Goal: Task Accomplishment & Management: Complete application form

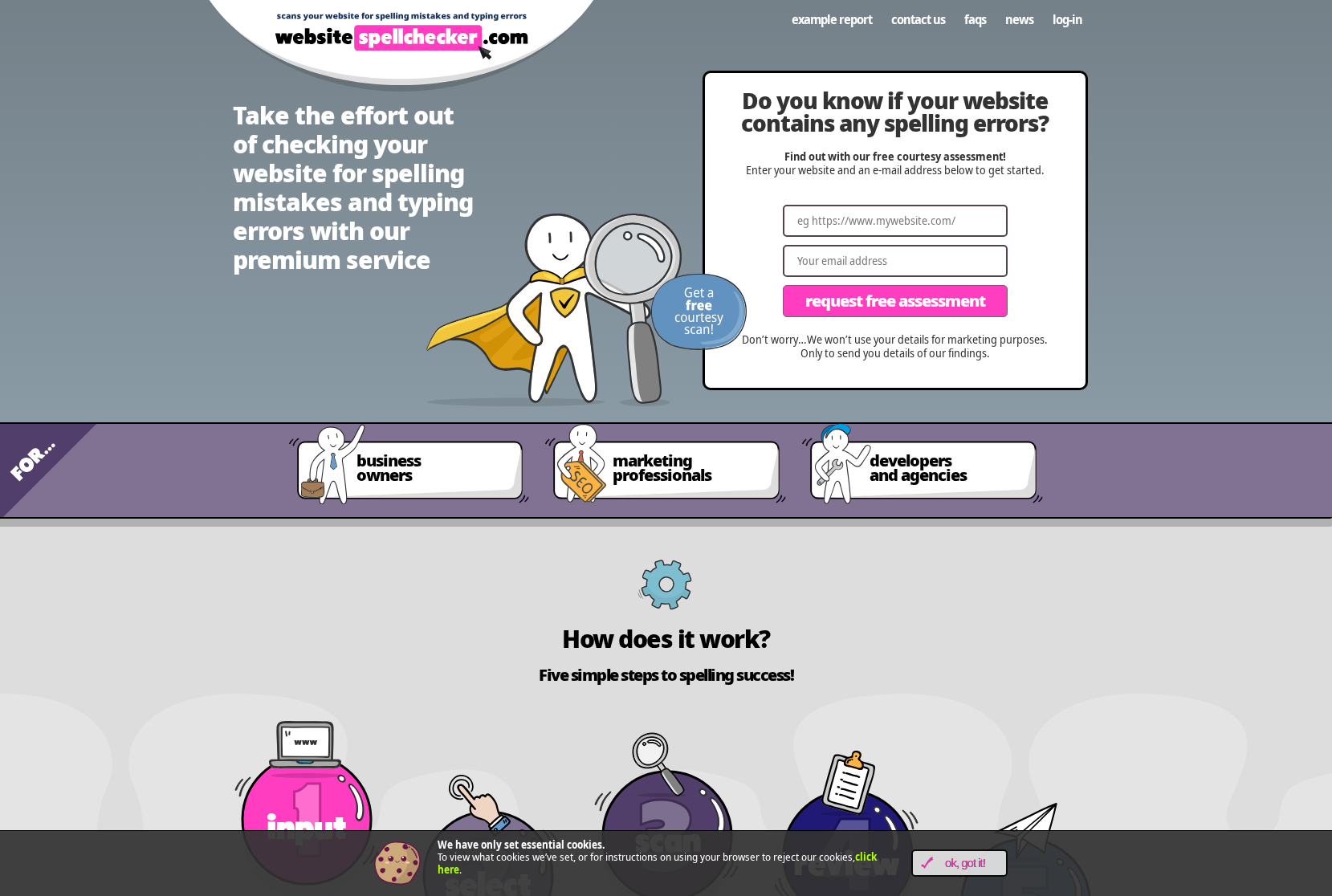
click at [887, 237] on div "Website Email Request Free Assessment" at bounding box center [895, 265] width 233 height 120
click at [892, 228] on input "Website" at bounding box center [894, 220] width 224 height 32
paste input "[URL][DOMAIN_NAME]"
type input "[URL][DOMAIN_NAME]"
click at [881, 264] on input "Email" at bounding box center [894, 261] width 224 height 32
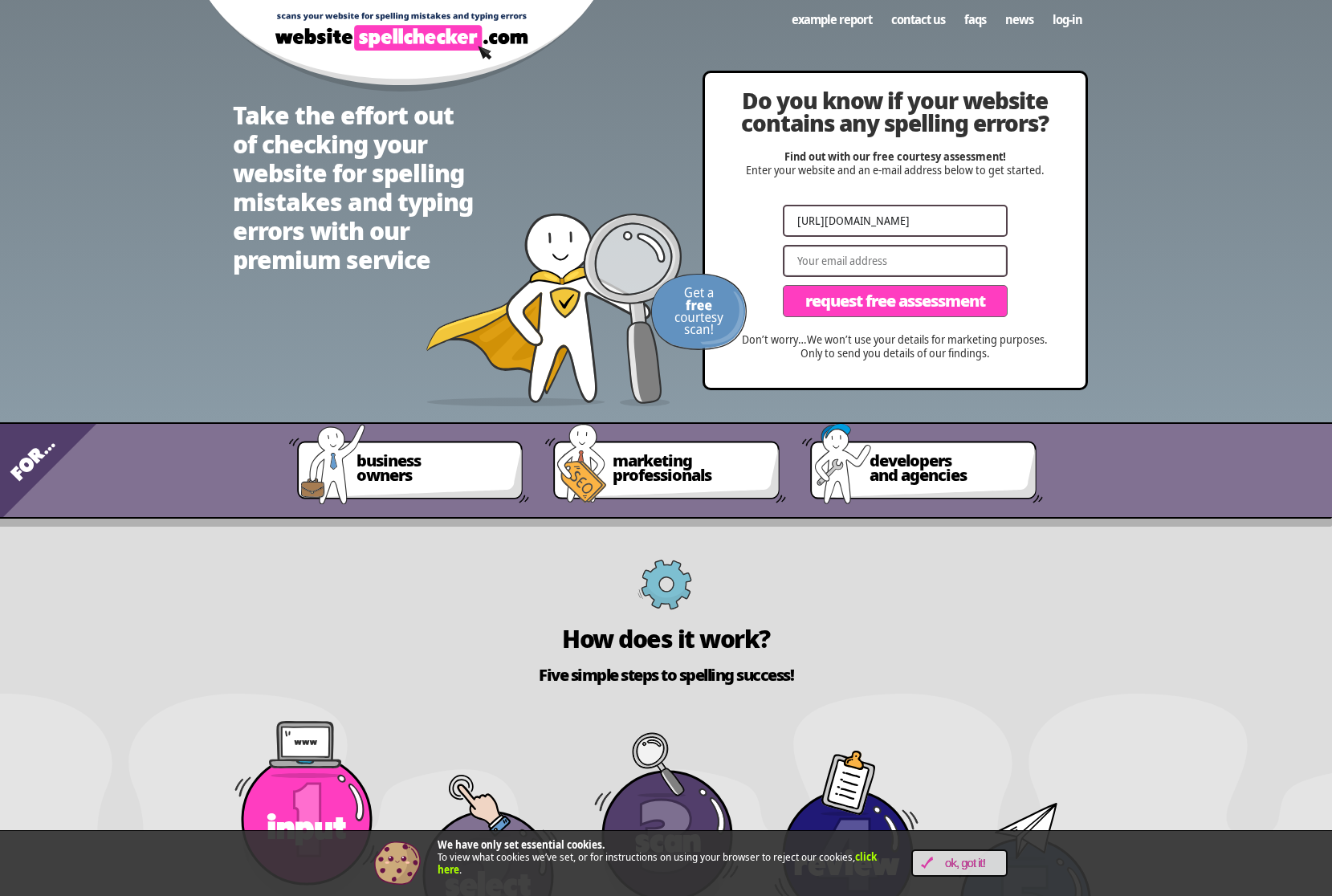
type input "[PERSON_NAME][EMAIL_ADDRESS][DOMAIN_NAME]"
click at [911, 303] on span "Request Free Assessment" at bounding box center [894, 301] width 180 height 16
